Goal: Information Seeking & Learning: Learn about a topic

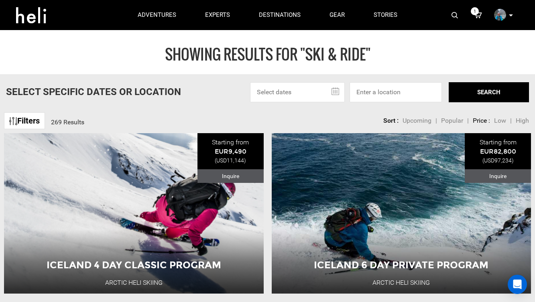
click at [34, 125] on link "Filters" at bounding box center [24, 120] width 41 height 17
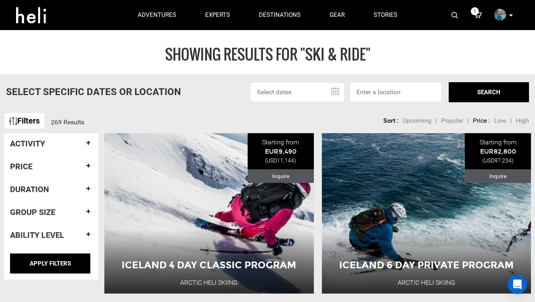
click at [325, 113] on div "Sort Upcoming Popular Price: Low to High Price : High to Low Sort : Upcoming | …" at bounding box center [427, 116] width 206 height 16
click at [450, 12] on div "1 My Profile My Orders Account Settings Credits Saved Adventures Logout" at bounding box center [465, 15] width 107 height 30
click at [453, 14] on img at bounding box center [455, 15] width 6 height 6
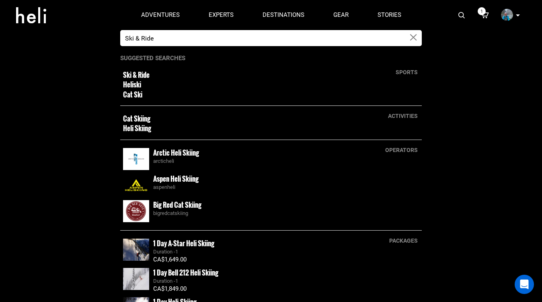
click at [238, 37] on input "Ski & Ride" at bounding box center [262, 38] width 285 height 16
click at [235, 41] on input "Ski & Ride" at bounding box center [262, 38] width 285 height 16
click at [234, 41] on input "Ski & Ride" at bounding box center [262, 38] width 285 height 16
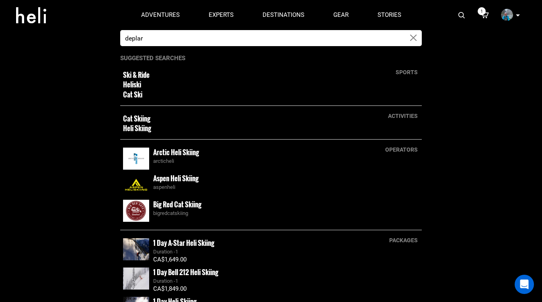
type input "deplar"
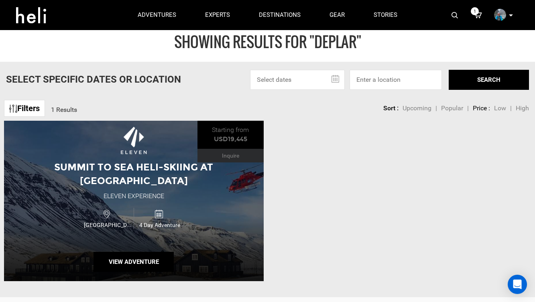
scroll to position [14, 0]
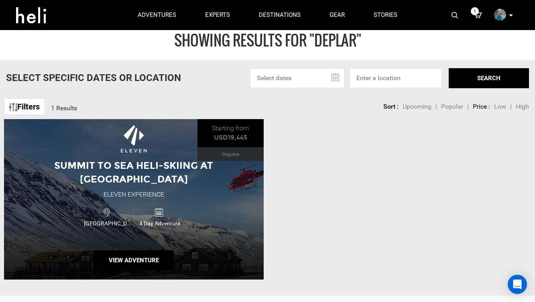
click at [187, 206] on div "Iceland 4 Day Adventure" at bounding box center [134, 217] width 156 height 27
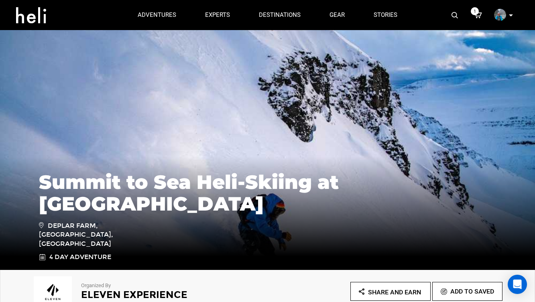
click at [458, 16] on img at bounding box center [455, 15] width 6 height 6
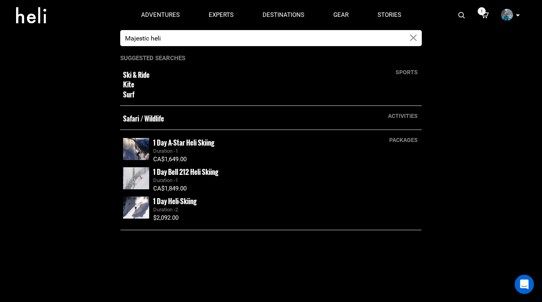
type input "Majestic heli"
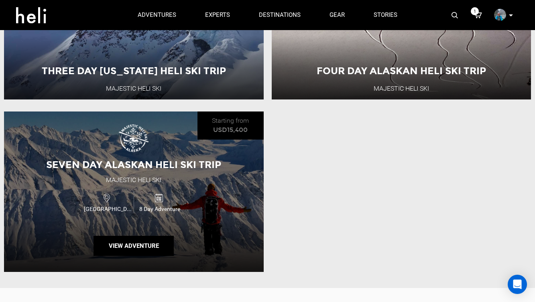
scroll to position [133, 0]
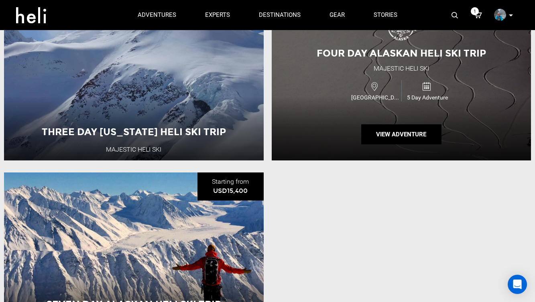
click at [344, 96] on div "USA 5 Day Adventure" at bounding box center [402, 91] width 156 height 27
